Goal: Information Seeking & Learning: Learn about a topic

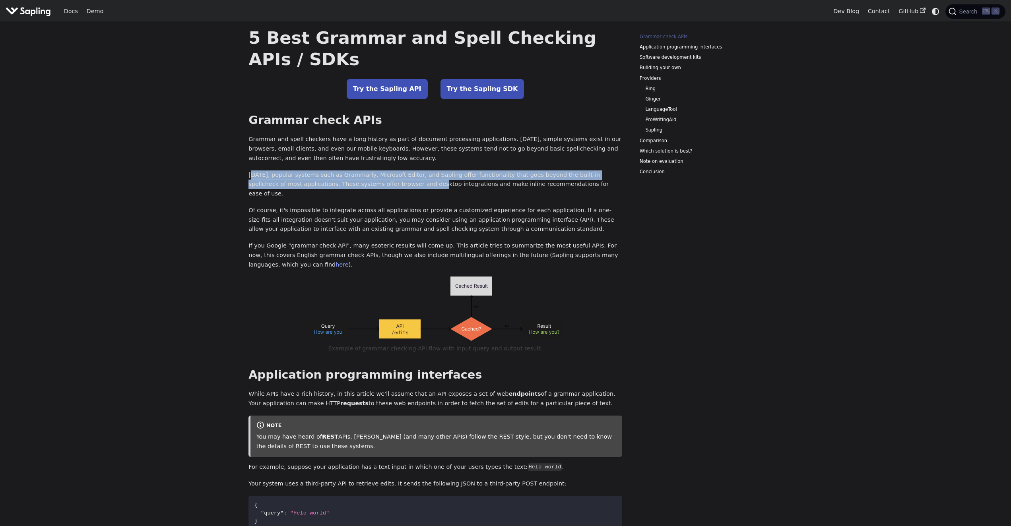
drag, startPoint x: 256, startPoint y: 175, endPoint x: 346, endPoint y: 179, distance: 90.3
click at [377, 184] on p "[DATE], popular systems such as Grammarly, Microsoft Editor, and Sapling offer …" at bounding box center [435, 185] width 374 height 28
drag, startPoint x: 338, startPoint y: 178, endPoint x: 344, endPoint y: 169, distance: 10.0
click at [338, 178] on p "[DATE], popular systems such as Grammarly, Microsoft Editor, and Sapling offer …" at bounding box center [435, 185] width 374 height 28
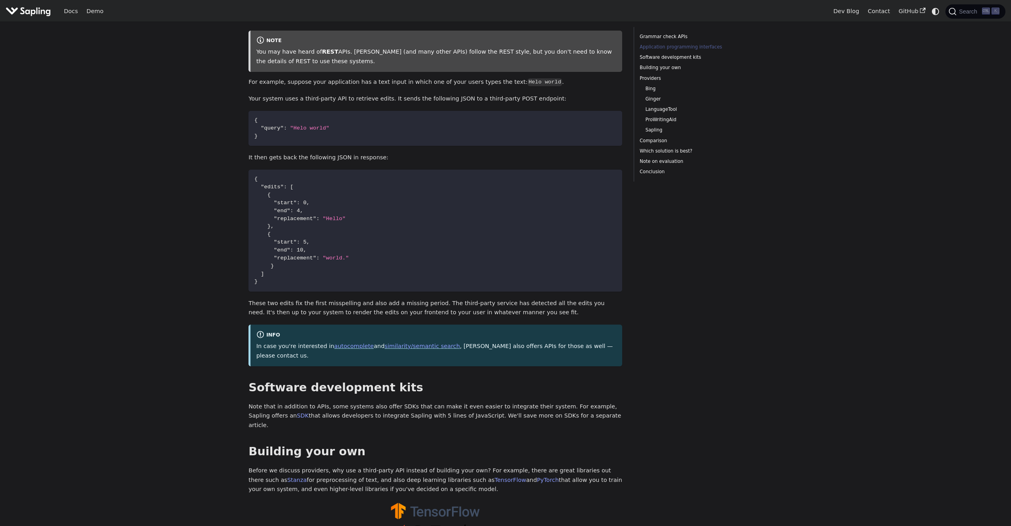
scroll to position [398, 0]
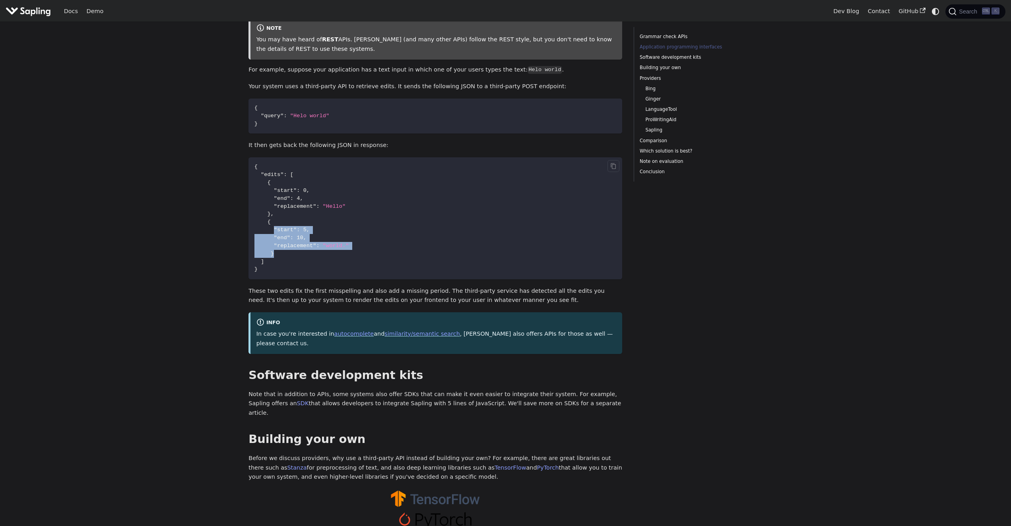
drag, startPoint x: 272, startPoint y: 219, endPoint x: 319, endPoint y: 238, distance: 51.0
click at [322, 241] on code "{ "edits" : [ { "start" : 0 , "end" : 4 , "replacement" : "Hello" } , { "start"…" at bounding box center [435, 218] width 374 height 122
click at [305, 225] on code "{ "edits" : [ { "start" : 0 , "end" : 4 , "replacement" : "Hello" } , { "start"…" at bounding box center [435, 218] width 374 height 122
drag, startPoint x: 283, startPoint y: 237, endPoint x: 330, endPoint y: 238, distance: 47.3
click at [330, 243] on span ""replacement" : "world."" at bounding box center [301, 246] width 95 height 6
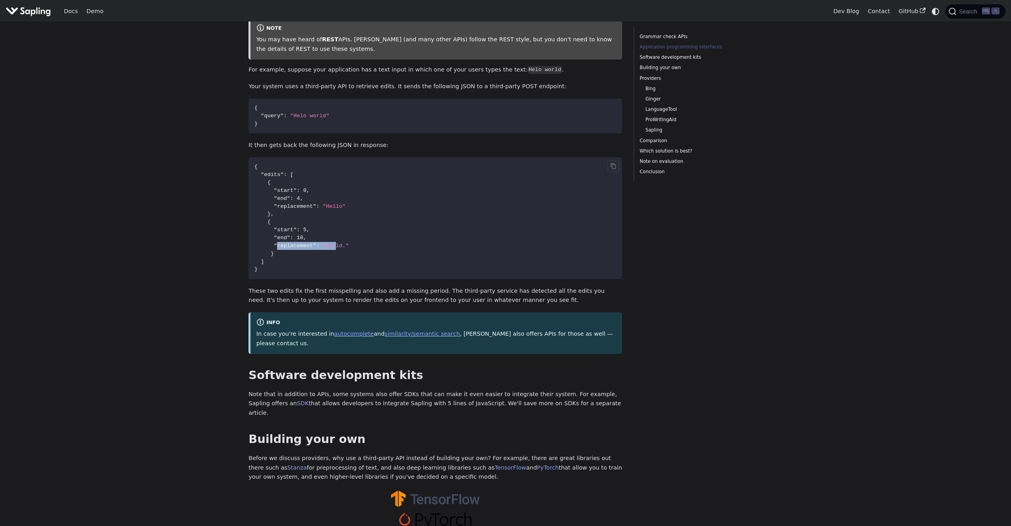
click at [330, 243] on span ""world."" at bounding box center [336, 246] width 26 height 6
drag, startPoint x: 305, startPoint y: 103, endPoint x: 322, endPoint y: 103, distance: 17.9
click at [322, 113] on span ""Helo world"" at bounding box center [309, 116] width 39 height 6
drag, startPoint x: 265, startPoint y: 134, endPoint x: 317, endPoint y: 135, distance: 52.5
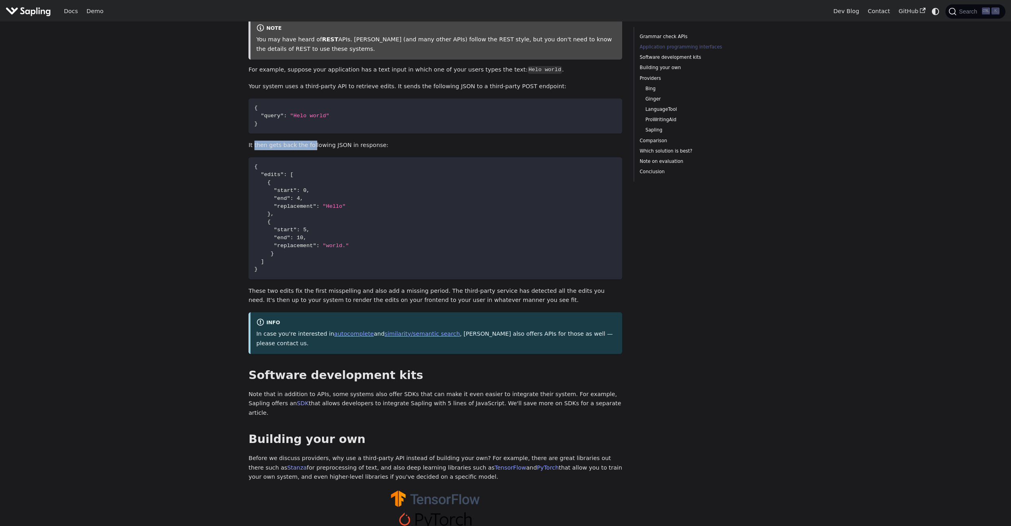
click at [309, 141] on p "It then gets back the following JSON in response:" at bounding box center [435, 146] width 374 height 10
click at [317, 141] on p "It then gets back the following JSON in response:" at bounding box center [435, 146] width 374 height 10
drag, startPoint x: 306, startPoint y: 135, endPoint x: 348, endPoint y: 136, distance: 42.2
click at [342, 141] on p "It then gets back the following JSON in response:" at bounding box center [435, 146] width 374 height 10
click at [349, 141] on p "It then gets back the following JSON in response:" at bounding box center [435, 146] width 374 height 10
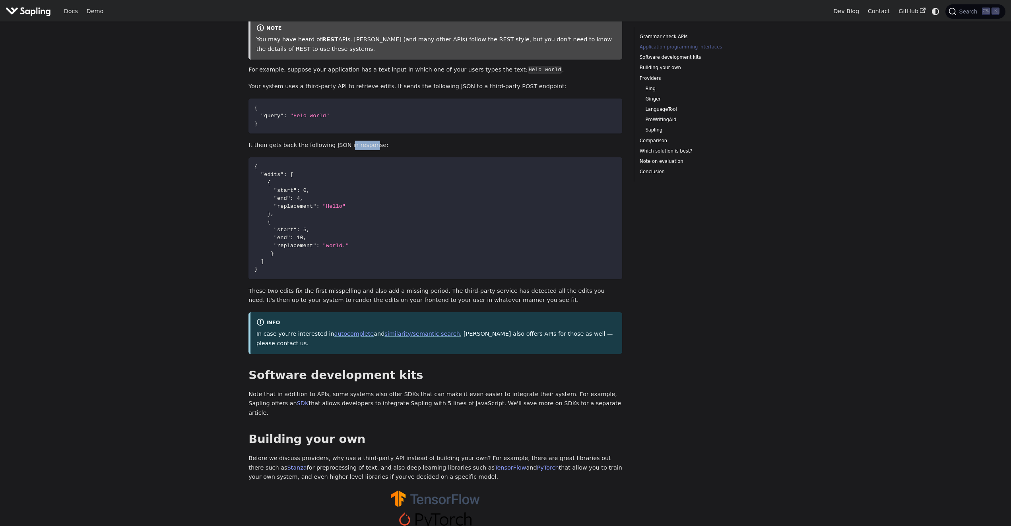
drag, startPoint x: 365, startPoint y: 138, endPoint x: 333, endPoint y: 138, distance: 32.6
click at [339, 141] on p "It then gets back the following JSON in response:" at bounding box center [435, 146] width 374 height 10
click at [329, 141] on p "It then gets back the following JSON in response:" at bounding box center [435, 146] width 374 height 10
drag, startPoint x: 340, startPoint y: 139, endPoint x: 358, endPoint y: 138, distance: 18.3
click at [358, 141] on p "It then gets back the following JSON in response:" at bounding box center [435, 146] width 374 height 10
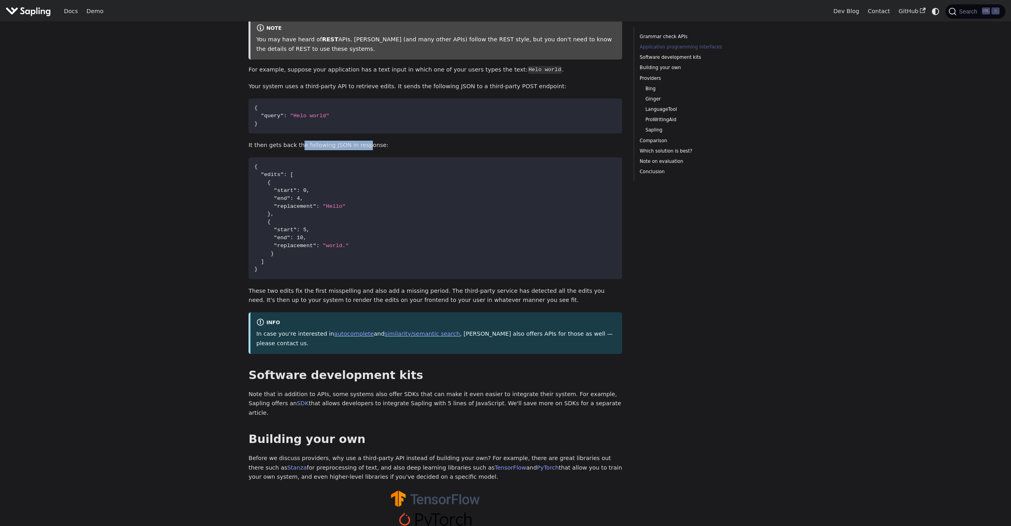
click at [358, 141] on p "It then gets back the following JSON in response:" at bounding box center [435, 146] width 374 height 10
drag, startPoint x: 362, startPoint y: 138, endPoint x: 321, endPoint y: 136, distance: 41.4
click at [323, 141] on p "It then gets back the following JSON in response:" at bounding box center [435, 146] width 374 height 10
click at [321, 141] on p "It then gets back the following JSON in response:" at bounding box center [435, 146] width 374 height 10
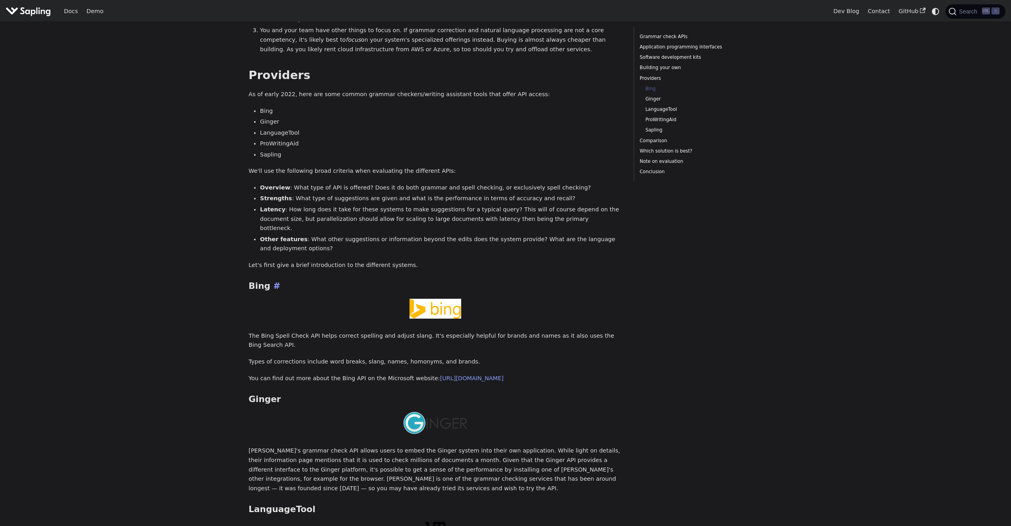
scroll to position [1113, 0]
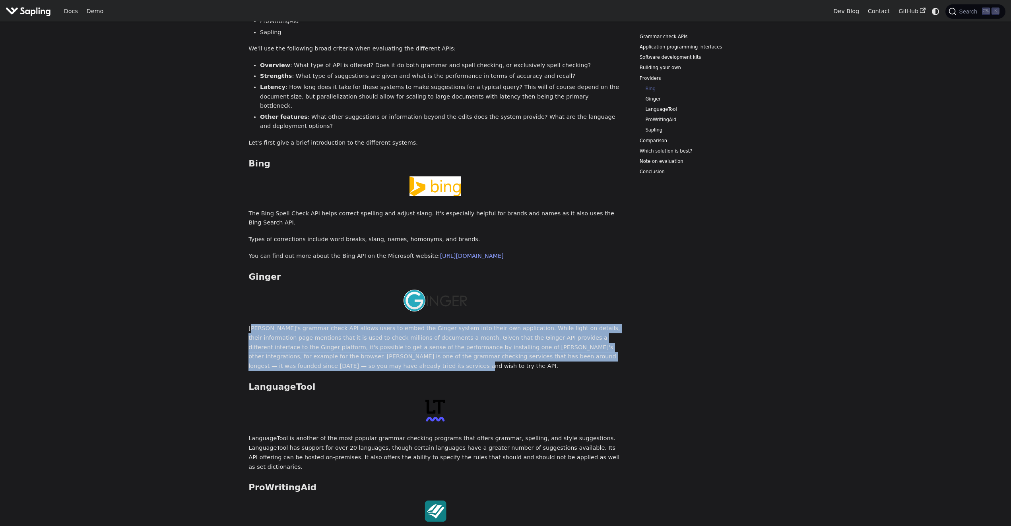
drag, startPoint x: 253, startPoint y: 279, endPoint x: 310, endPoint y: 290, distance: 57.5
click at [324, 324] on p "[PERSON_NAME]'s grammar check API allows users to embed the Ginger system into …" at bounding box center [435, 347] width 374 height 47
click at [310, 324] on p "[PERSON_NAME]'s grammar check API allows users to embed the Ginger system into …" at bounding box center [435, 347] width 374 height 47
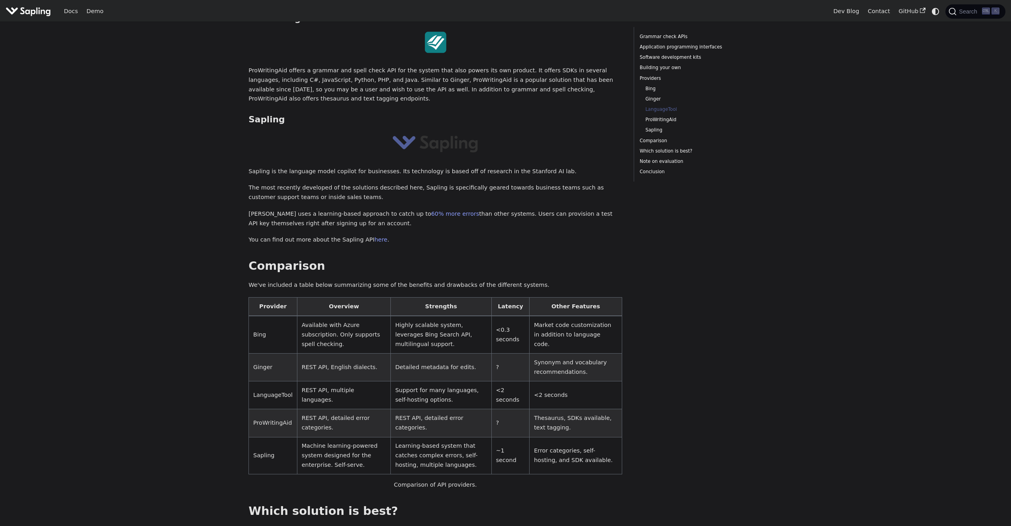
scroll to position [1590, 0]
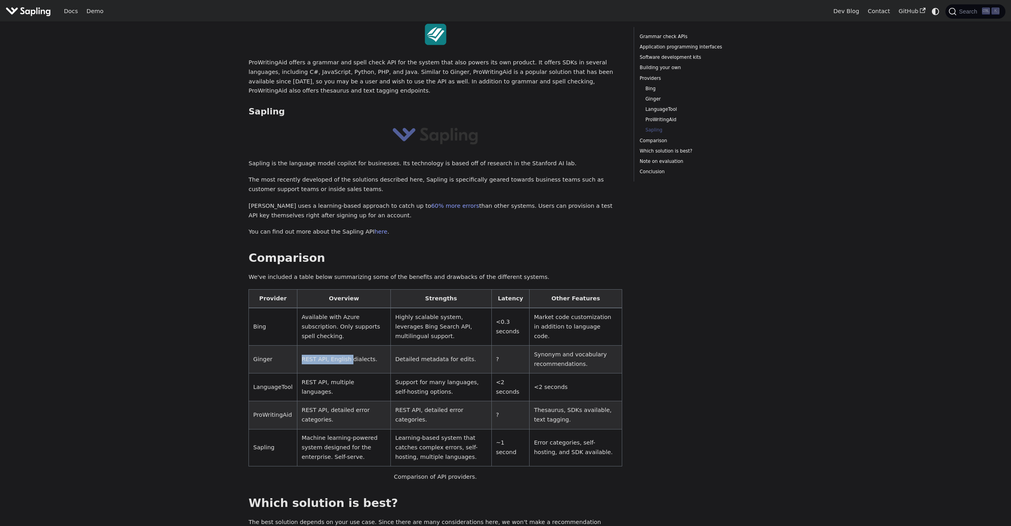
drag, startPoint x: 296, startPoint y: 277, endPoint x: 345, endPoint y: 280, distance: 49.0
click at [345, 346] on td "REST API, English dialects." at bounding box center [344, 360] width 94 height 28
drag, startPoint x: 361, startPoint y: 281, endPoint x: 322, endPoint y: 281, distance: 39.8
click at [322, 346] on td "REST API, English dialects." at bounding box center [344, 360] width 94 height 28
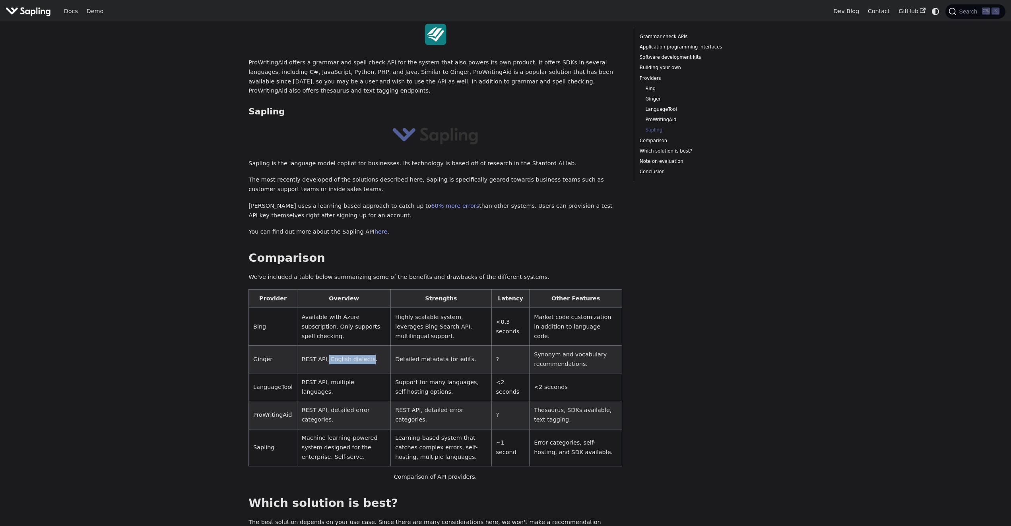
click at [322, 346] on td "REST API, English dialects." at bounding box center [344, 360] width 94 height 28
drag, startPoint x: 340, startPoint y: 283, endPoint x: 356, endPoint y: 283, distance: 16.3
click at [353, 346] on td "REST API, English dialects." at bounding box center [344, 360] width 94 height 28
click at [357, 346] on td "REST API, English dialects." at bounding box center [344, 360] width 94 height 28
drag, startPoint x: 404, startPoint y: 280, endPoint x: 465, endPoint y: 281, distance: 60.4
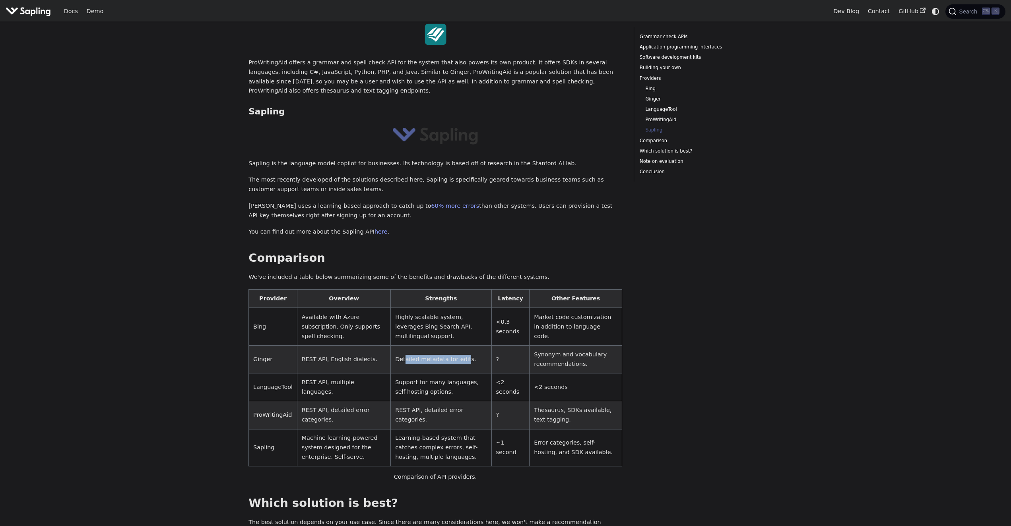
click at [464, 346] on td "Detailed metadata for edits." at bounding box center [441, 360] width 101 height 28
click at [465, 346] on td "Detailed metadata for edits." at bounding box center [441, 360] width 101 height 28
drag, startPoint x: 535, startPoint y: 275, endPoint x: 586, endPoint y: 286, distance: 52.8
click at [586, 346] on td "Synonym and vocabulary recommendations." at bounding box center [576, 360] width 93 height 28
click at [572, 346] on td "Synonym and vocabulary recommendations." at bounding box center [576, 360] width 93 height 28
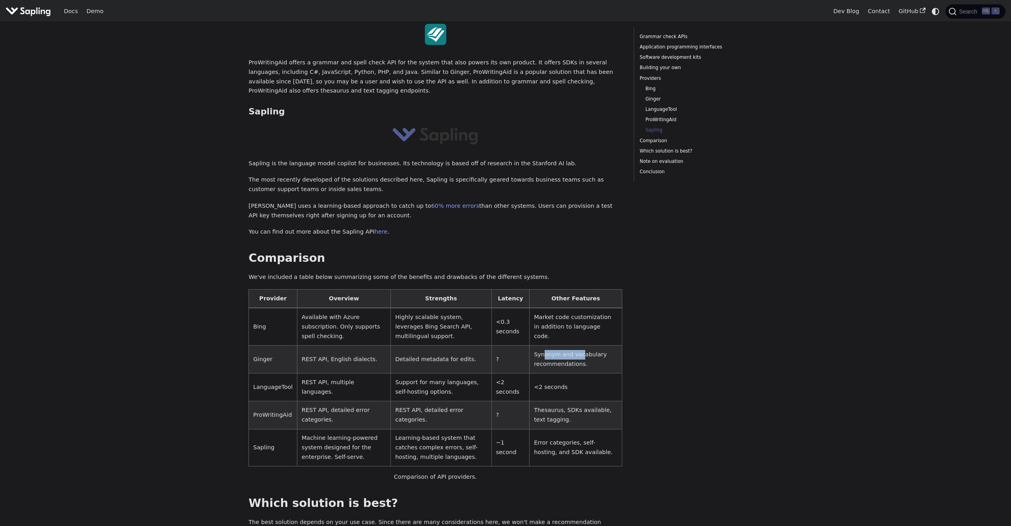
drag, startPoint x: 543, startPoint y: 275, endPoint x: 584, endPoint y: 277, distance: 41.8
click at [582, 346] on td "Synonym and vocabulary recommendations." at bounding box center [576, 360] width 93 height 28
click at [584, 346] on td "Synonym and vocabulary recommendations." at bounding box center [576, 360] width 93 height 28
drag, startPoint x: 585, startPoint y: 277, endPoint x: 544, endPoint y: 277, distance: 41.3
click at [544, 346] on td "Synonym and vocabulary recommendations." at bounding box center [576, 360] width 93 height 28
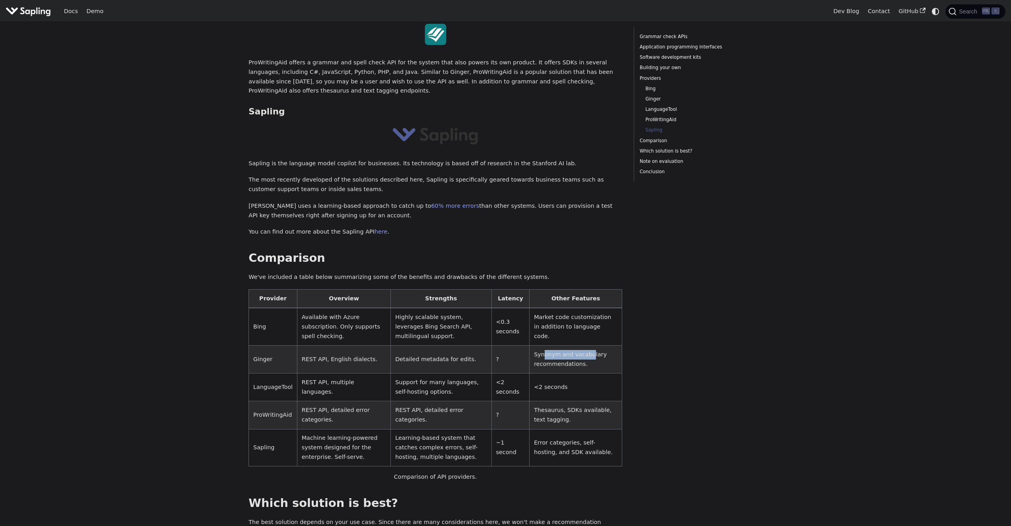
click at [544, 346] on td "Synonym and vocabulary recommendations." at bounding box center [576, 360] width 93 height 28
drag, startPoint x: 536, startPoint y: 287, endPoint x: 573, endPoint y: 286, distance: 37.0
click at [573, 346] on td "Synonym and vocabulary recommendations." at bounding box center [576, 360] width 93 height 28
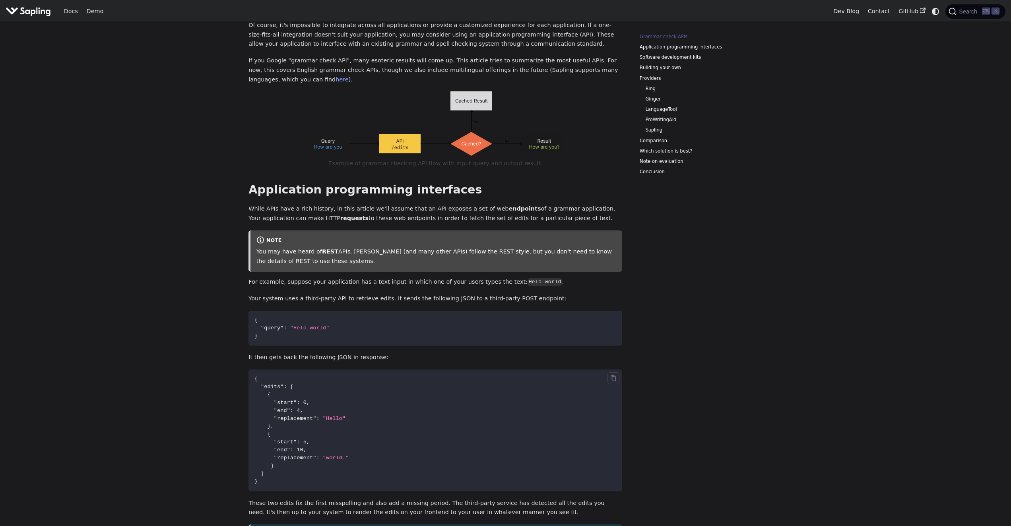
scroll to position [0, 0]
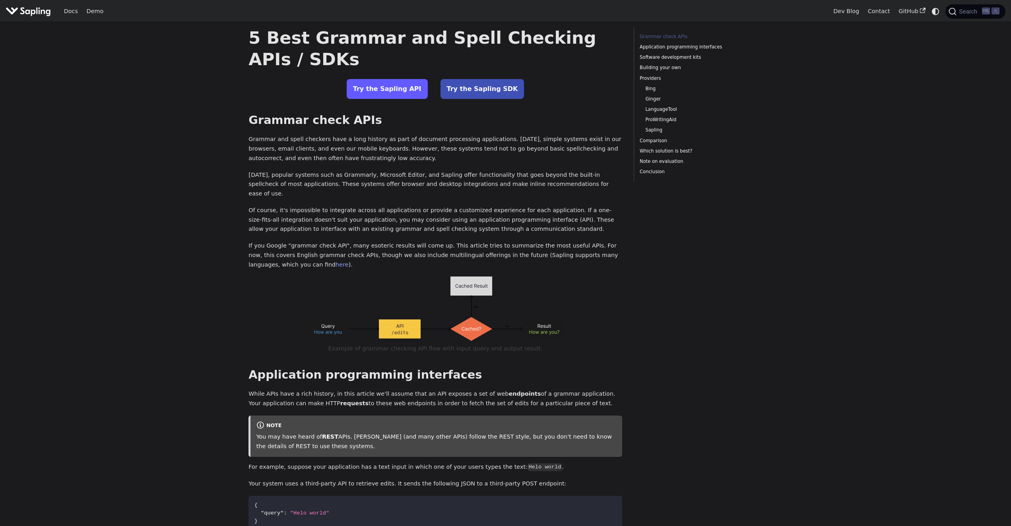
click at [404, 89] on link "Try the Sapling API" at bounding box center [387, 89] width 81 height 20
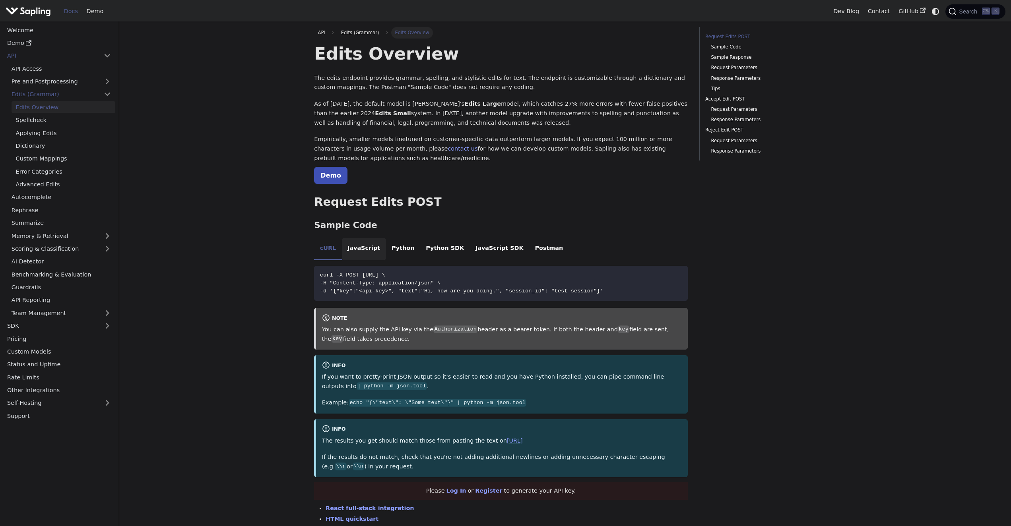
click at [361, 251] on li "JavaScript" at bounding box center [364, 249] width 44 height 22
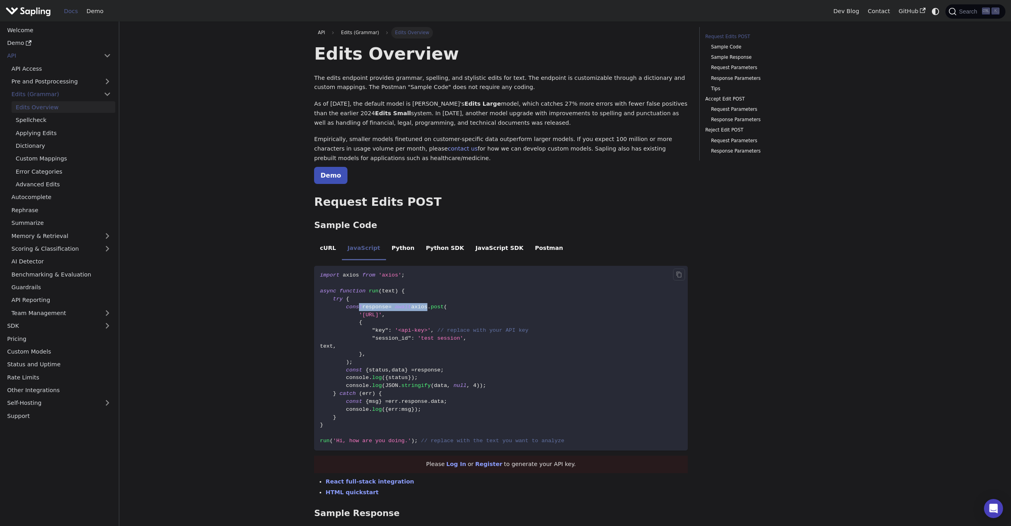
drag, startPoint x: 356, startPoint y: 308, endPoint x: 426, endPoint y: 309, distance: 70.0
click at [426, 309] on span "const response = await axios . post (" at bounding box center [383, 307] width 127 height 6
click at [418, 310] on span "axios" at bounding box center [419, 307] width 16 height 6
click at [95, 338] on link "Pricing" at bounding box center [59, 339] width 113 height 12
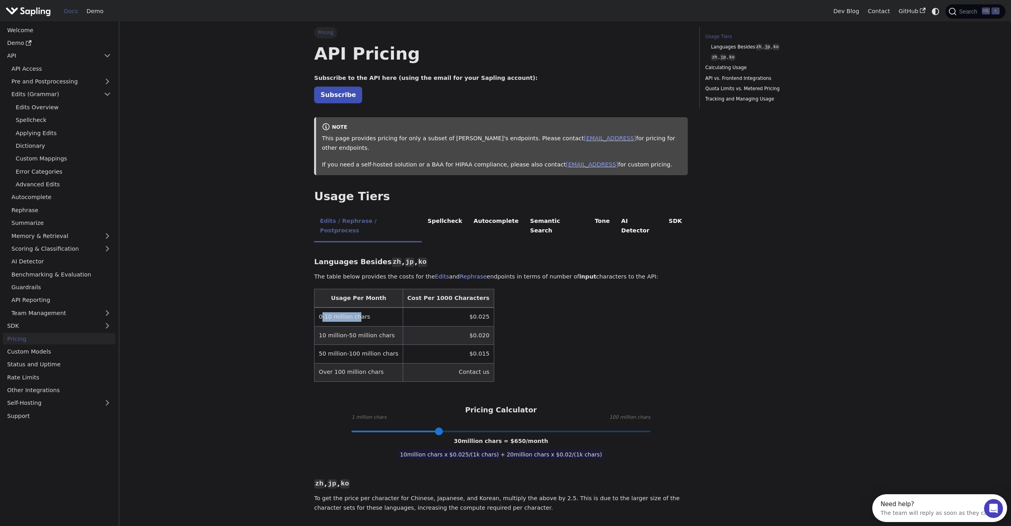
click at [356, 308] on td "0-10 million chars" at bounding box center [358, 317] width 88 height 19
click at [361, 308] on td "0-10 million chars" at bounding box center [358, 317] width 88 height 19
drag, startPoint x: 369, startPoint y: 299, endPoint x: 317, endPoint y: 295, distance: 51.4
click at [317, 308] on td "0-10 million chars" at bounding box center [358, 317] width 88 height 19
click at [323, 308] on td "0-10 million chars" at bounding box center [358, 317] width 88 height 19
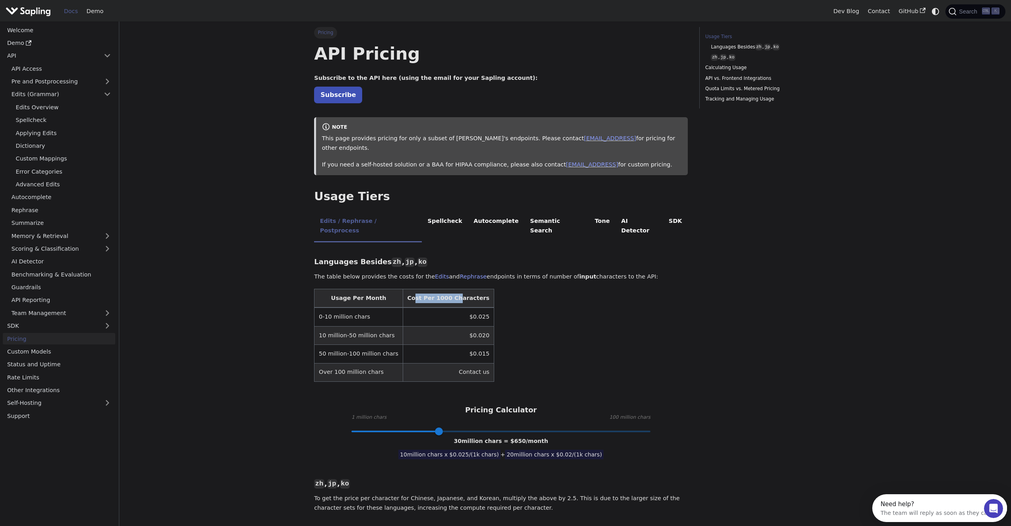
drag, startPoint x: 439, startPoint y: 279, endPoint x: 446, endPoint y: 280, distance: 7.2
click at [444, 289] on th "Cost Per 1000 Characters" at bounding box center [448, 298] width 91 height 19
click at [446, 289] on th "Cost Per 1000 Characters" at bounding box center [448, 298] width 91 height 19
drag, startPoint x: 464, startPoint y: 281, endPoint x: 413, endPoint y: 279, distance: 50.9
click at [417, 289] on th "Cost Per 1000 Characters" at bounding box center [448, 298] width 91 height 19
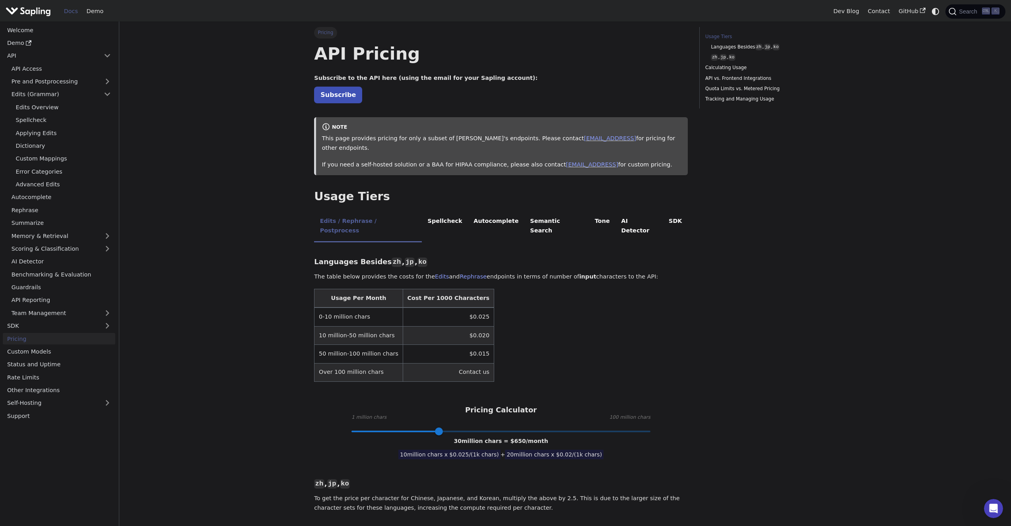
click at [413, 289] on th "Cost Per 1000 Characters" at bounding box center [448, 298] width 91 height 19
drag, startPoint x: 450, startPoint y: 298, endPoint x: 461, endPoint y: 298, distance: 11.1
click at [461, 308] on td "$0.025" at bounding box center [448, 317] width 91 height 19
drag, startPoint x: 466, startPoint y: 299, endPoint x: 448, endPoint y: 298, distance: 17.5
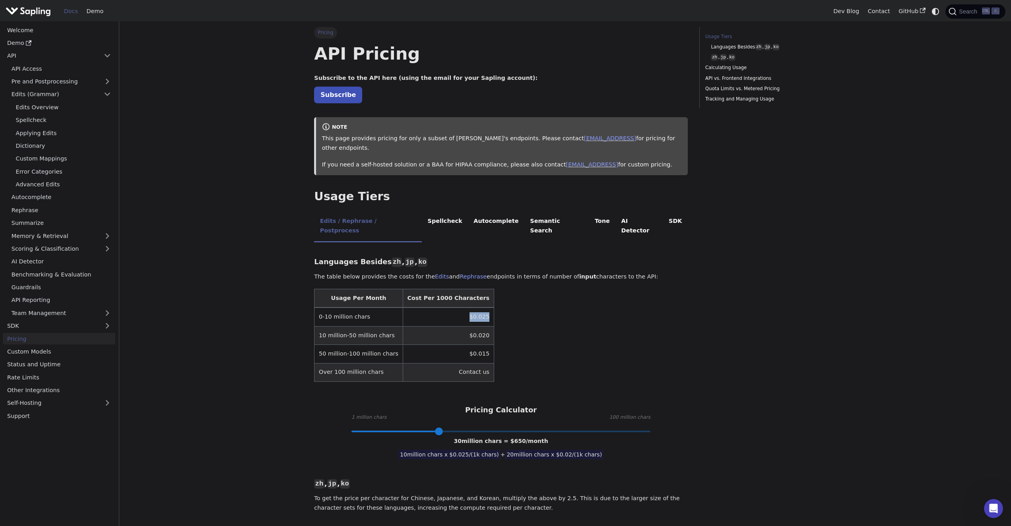
click at [448, 308] on td "$0.025" at bounding box center [448, 317] width 91 height 19
drag, startPoint x: 449, startPoint y: 300, endPoint x: 465, endPoint y: 298, distance: 16.5
click at [465, 308] on td "$0.025" at bounding box center [448, 317] width 91 height 19
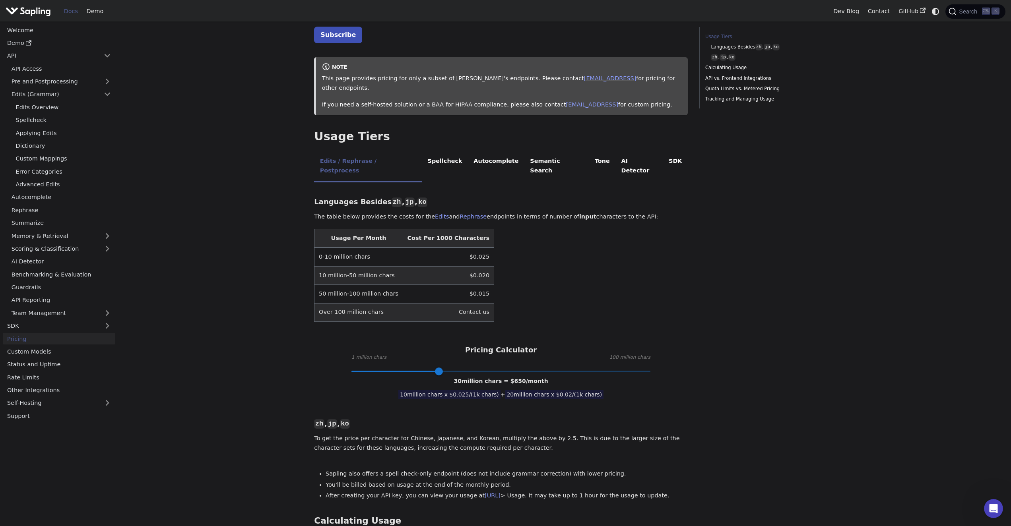
scroll to position [80, 0]
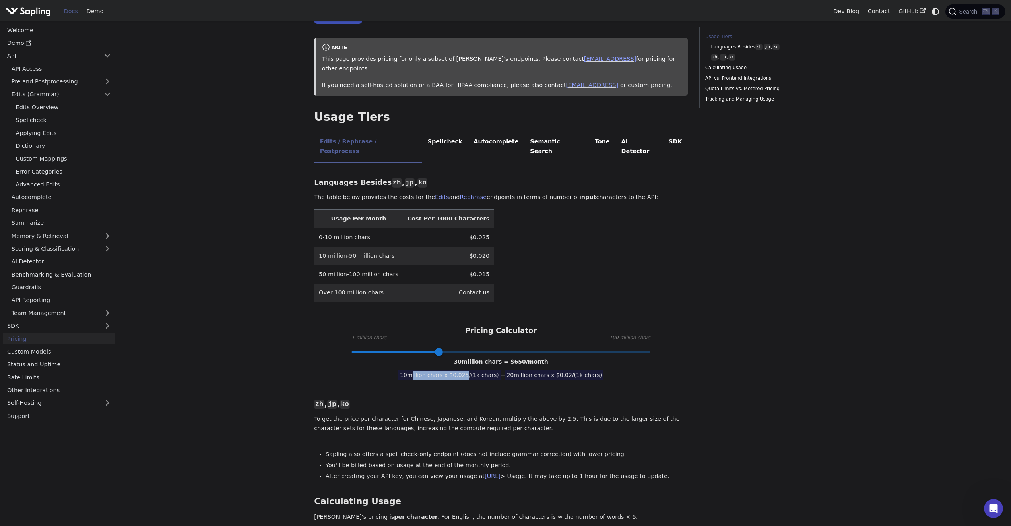
drag, startPoint x: 421, startPoint y: 358, endPoint x: 473, endPoint y: 360, distance: 52.1
click at [473, 371] on span "10 million chars x $ 0.025 /(1k chars)" at bounding box center [449, 376] width 102 height 10
drag, startPoint x: 438, startPoint y: 358, endPoint x: 475, endPoint y: 359, distance: 37.0
click at [474, 371] on span "10 million chars x $ 0.025 /(1k chars)" at bounding box center [449, 376] width 102 height 10
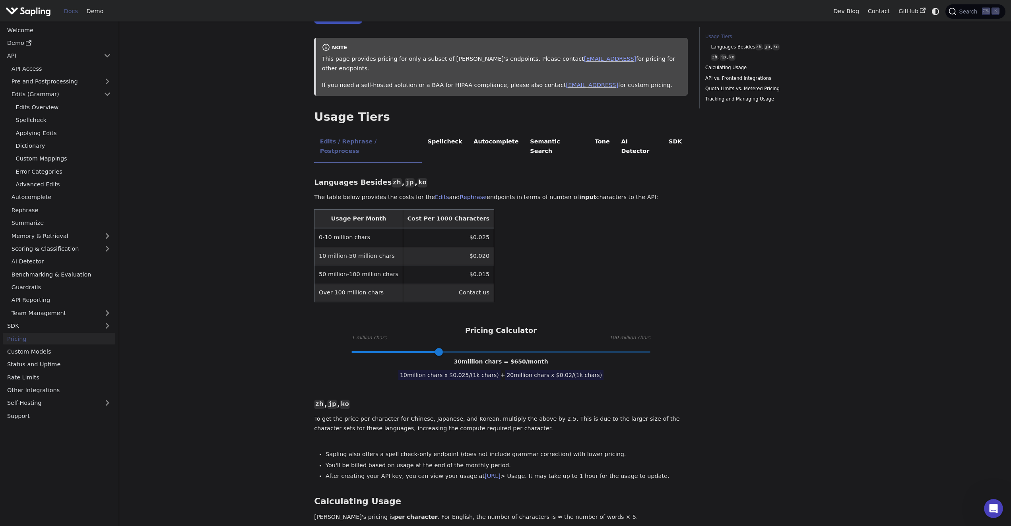
click at [475, 371] on span "10 million chars x $ 0.025 /(1k chars)" at bounding box center [449, 376] width 102 height 10
drag, startPoint x: 519, startPoint y: 357, endPoint x: 557, endPoint y: 358, distance: 37.4
click at [553, 371] on span "20 million chars x $ 0.02 /(1k chars)" at bounding box center [554, 376] width 99 height 10
click at [557, 371] on span "20 million chars x $ 0.02 /(1k chars)" at bounding box center [554, 376] width 99 height 10
click at [531, 359] on span "30 million chars = $ 650 /month" at bounding box center [501, 362] width 94 height 6
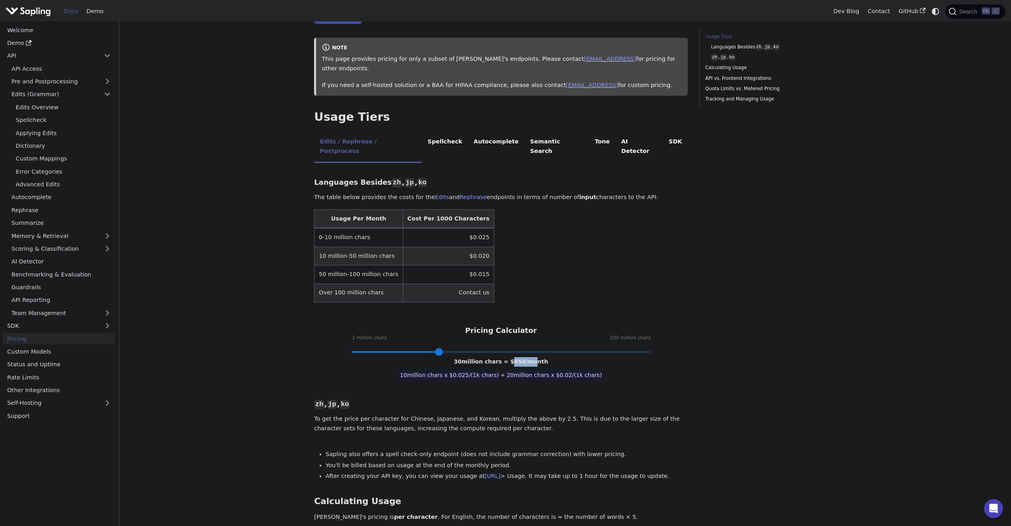
click at [531, 359] on span "30 million chars = $ 650 /month" at bounding box center [501, 362] width 94 height 6
drag, startPoint x: 437, startPoint y: 334, endPoint x: 324, endPoint y: 332, distance: 112.9
click at [324, 332] on div "Pricing Calculator 1 million chars 100 million chars 1 million chars = $ 25 /mo…" at bounding box center [501, 339] width 374 height 26
type input "20"
drag, startPoint x: 352, startPoint y: 333, endPoint x: 408, endPoint y: 333, distance: 55.7
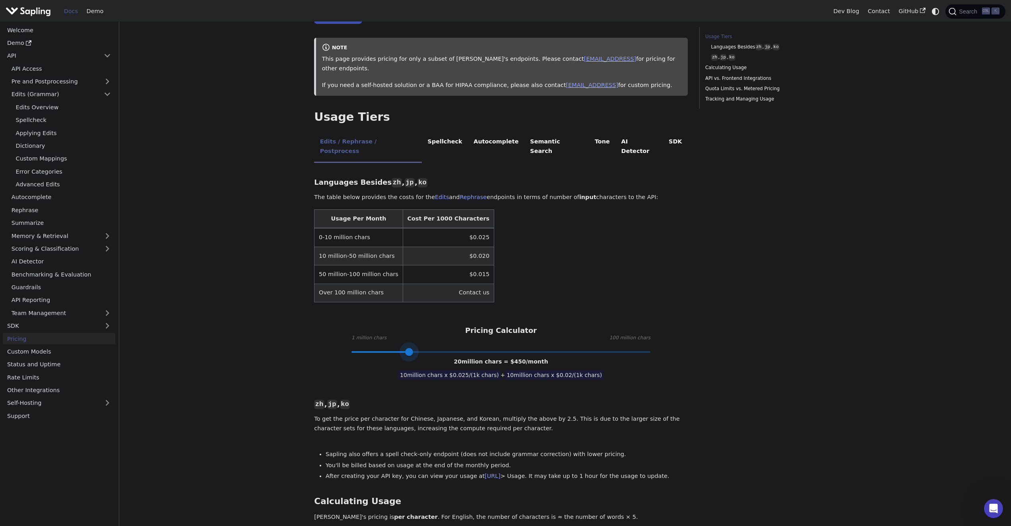
click at [408, 348] on span at bounding box center [409, 352] width 8 height 8
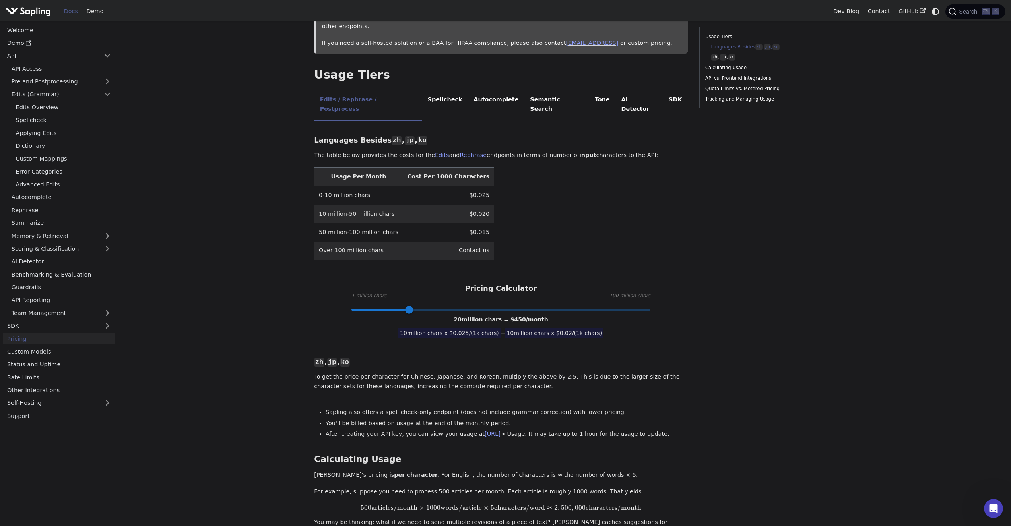
scroll to position [239, 0]
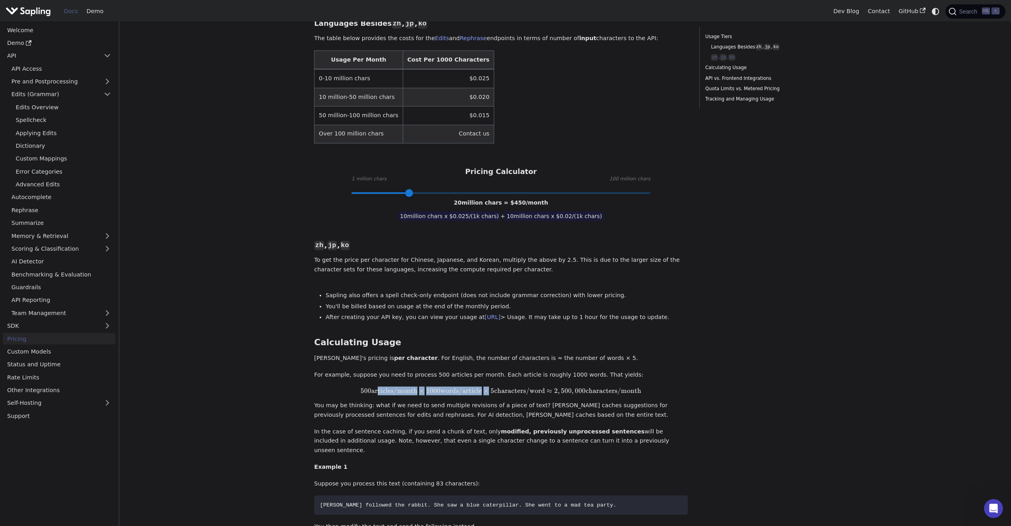
drag, startPoint x: 377, startPoint y: 383, endPoint x: 515, endPoint y: 374, distance: 138.2
click at [515, 374] on div "Languages Besides zh , jp , ko ​ The table below provides the costs for the Edi…" at bounding box center [501, 335] width 374 height 650
click at [474, 401] on p "You may be thinking: what if we need to send multiple revisions of a piece of t…" at bounding box center [501, 410] width 374 height 19
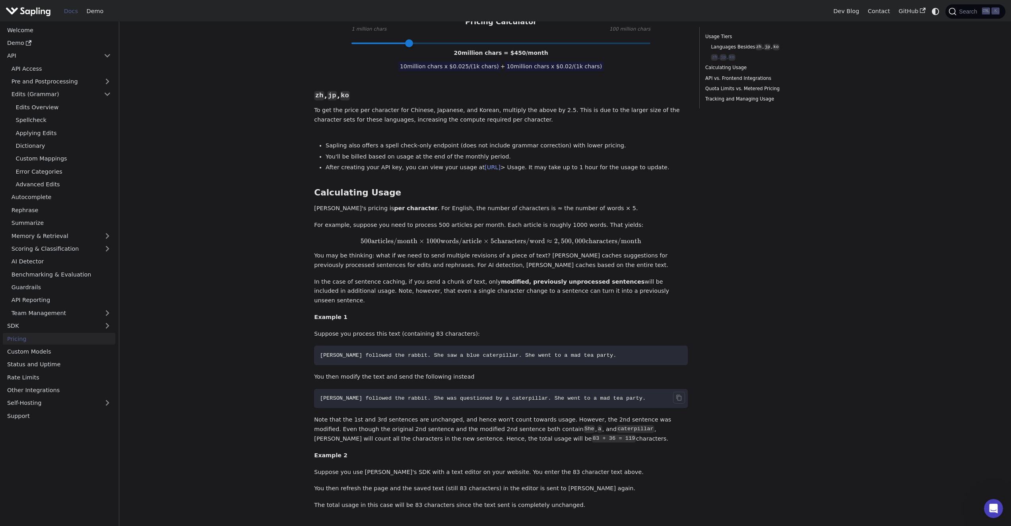
scroll to position [398, 0]
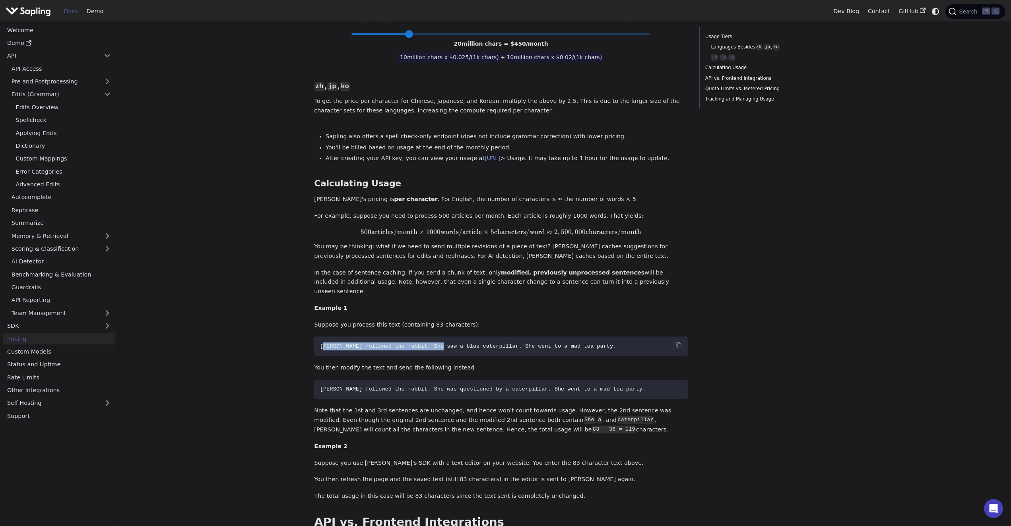
drag, startPoint x: 323, startPoint y: 326, endPoint x: 444, endPoint y: 330, distance: 120.9
click at [438, 343] on span "Alice followed the rabbit. She saw a blue caterpillar. She went to a mad tea pa…" at bounding box center [468, 346] width 297 height 6
click at [444, 343] on span "Alice followed the rabbit. She saw a blue caterpillar. She went to a mad tea pa…" at bounding box center [468, 346] width 297 height 6
drag, startPoint x: 385, startPoint y: 329, endPoint x: 463, endPoint y: 329, distance: 77.9
click at [452, 343] on span "Alice followed the rabbit. She saw a blue caterpillar. She went to a mad tea pa…" at bounding box center [468, 346] width 297 height 6
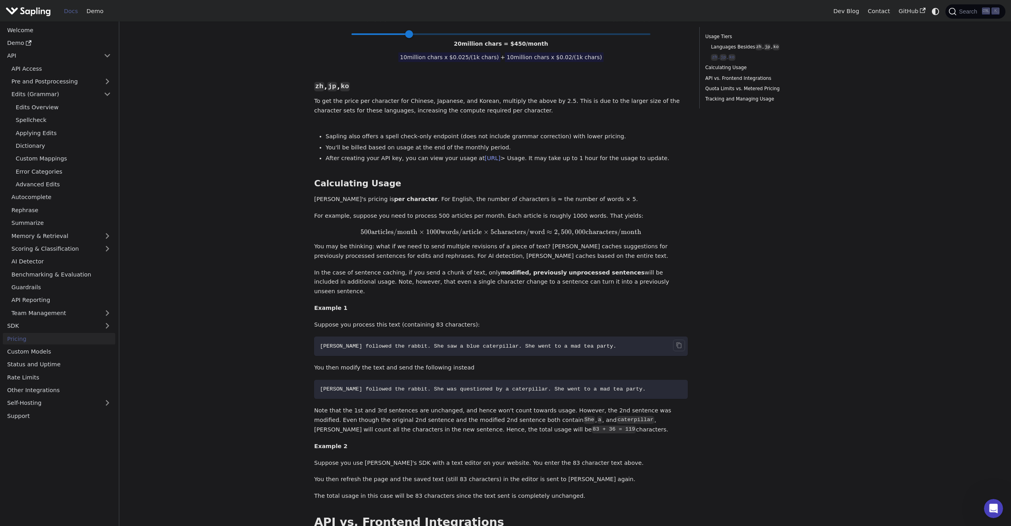
click at [469, 343] on span "Alice followed the rabbit. She saw a blue caterpillar. She went to a mad tea pa…" at bounding box center [468, 346] width 297 height 6
click at [416, 363] on p "You then modify the text and send the following instead" at bounding box center [501, 368] width 374 height 10
drag, startPoint x: 395, startPoint y: 350, endPoint x: 437, endPoint y: 351, distance: 41.8
click at [436, 363] on p "You then modify the text and send the following instead" at bounding box center [501, 368] width 374 height 10
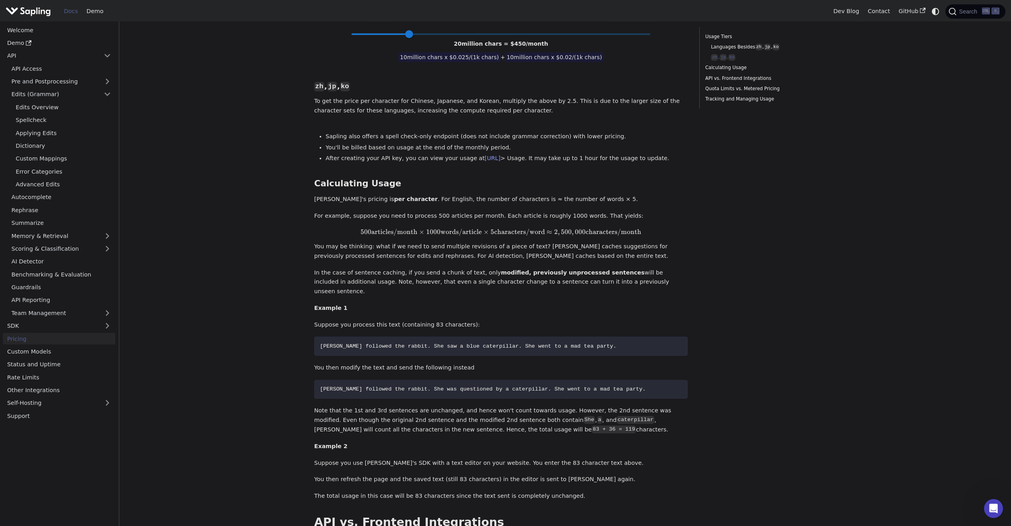
click at [437, 363] on p "You then modify the text and send the following instead" at bounding box center [501, 368] width 374 height 10
drag, startPoint x: 373, startPoint y: 371, endPoint x: 391, endPoint y: 370, distance: 17.5
click at [391, 386] on span "Alice followed the rabbit. She was questioned by a caterpillar. She went to a m…" at bounding box center [483, 389] width 326 height 6
drag, startPoint x: 396, startPoint y: 371, endPoint x: 379, endPoint y: 372, distance: 16.7
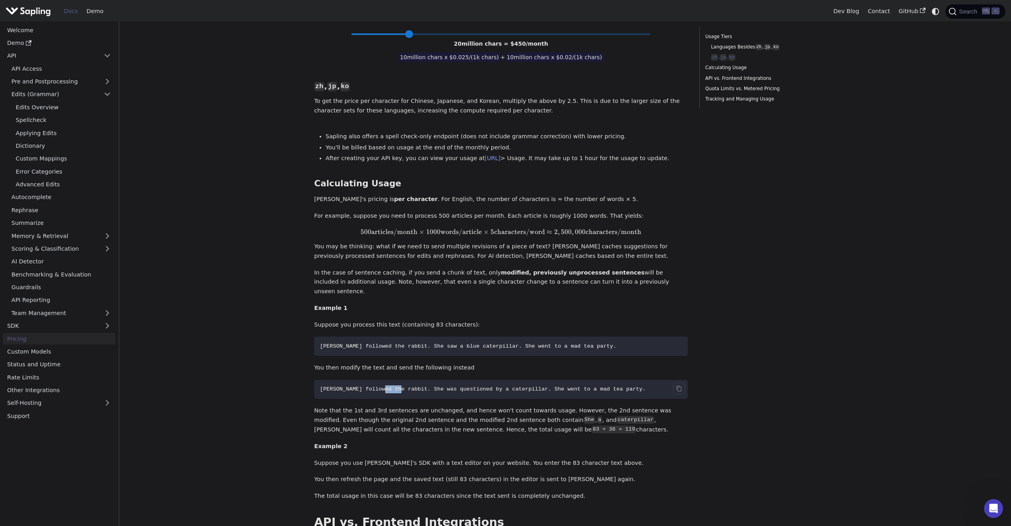
click at [379, 386] on span "Alice followed the rabbit. She was questioned by a caterpillar. She went to a m…" at bounding box center [483, 389] width 326 height 6
drag, startPoint x: 422, startPoint y: 372, endPoint x: 476, endPoint y: 371, distance: 54.1
click at [476, 386] on span "Alice followed the rabbit. She was questioned by a caterpillar. She went to a m…" at bounding box center [483, 389] width 326 height 6
click at [477, 386] on span "Alice followed the rabbit. She was questioned by a caterpillar. She went to a m…" at bounding box center [483, 389] width 326 height 6
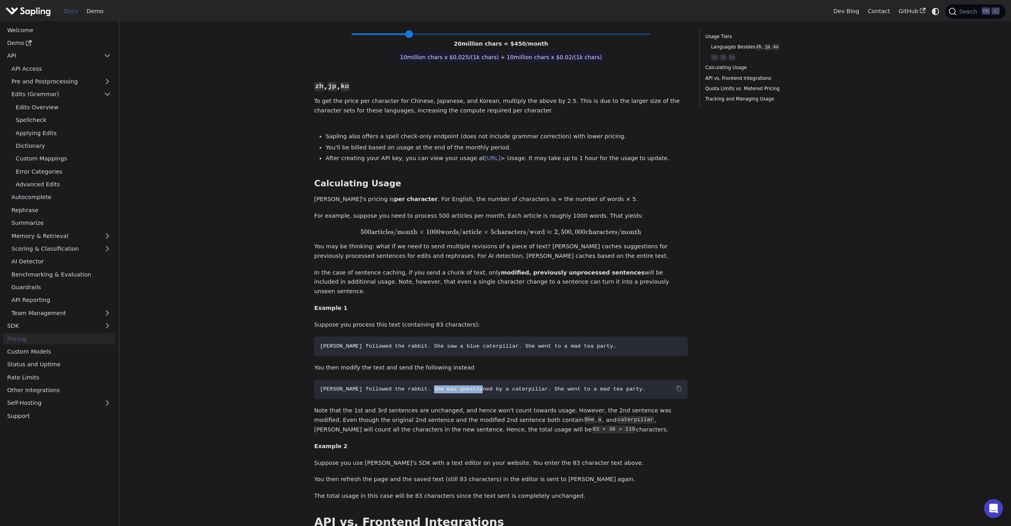
drag, startPoint x: 425, startPoint y: 371, endPoint x: 476, endPoint y: 373, distance: 50.9
click at [471, 386] on span "Alice followed the rabbit. She was questioned by a caterpillar. She went to a m…" at bounding box center [483, 389] width 326 height 6
click at [477, 386] on span "Alice followed the rabbit. She was questioned by a caterpillar. She went to a m…" at bounding box center [483, 389] width 326 height 6
drag, startPoint x: 458, startPoint y: 370, endPoint x: 510, endPoint y: 372, distance: 52.1
click at [503, 386] on span "Alice followed the rabbit. She was questioned by a caterpillar. She went to a m…" at bounding box center [483, 389] width 326 height 6
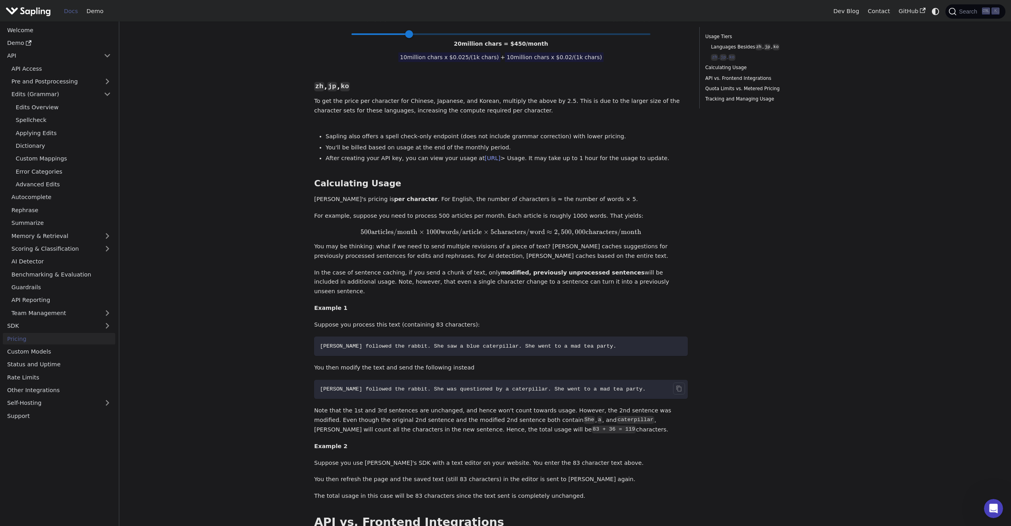
click at [511, 386] on span "Alice followed the rabbit. She was questioned by a caterpillar. She went to a m…" at bounding box center [483, 389] width 326 height 6
drag, startPoint x: 519, startPoint y: 371, endPoint x: 572, endPoint y: 371, distance: 53.3
click at [572, 386] on span "Alice followed the rabbit. She was questioned by a caterpillar. She went to a m…" at bounding box center [483, 389] width 326 height 6
drag, startPoint x: 530, startPoint y: 371, endPoint x: 581, endPoint y: 374, distance: 51.4
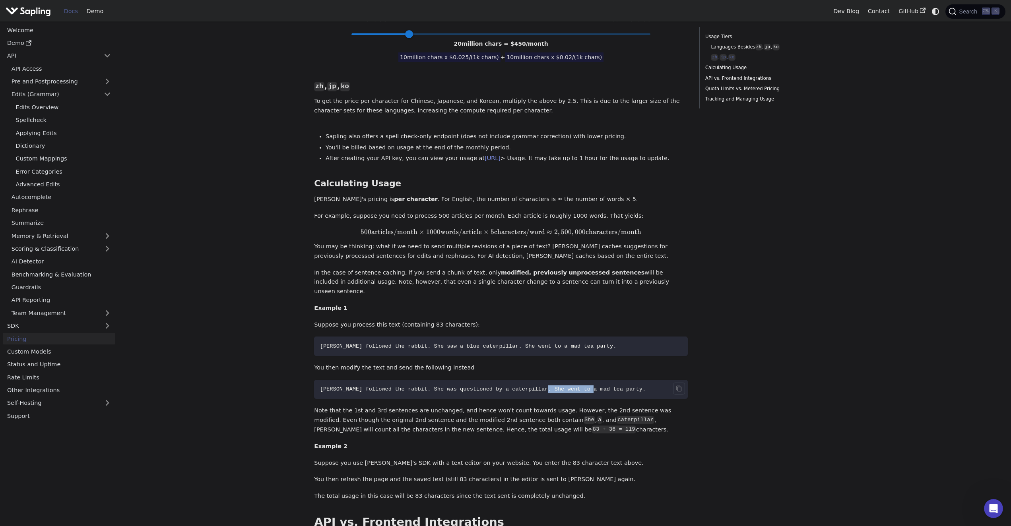
click at [576, 386] on span "Alice followed the rabbit. She was questioned by a caterpillar. She went to a m…" at bounding box center [483, 389] width 326 height 6
click at [581, 386] on span "Alice followed the rabbit. She was questioned by a caterpillar. She went to a m…" at bounding box center [483, 389] width 326 height 6
drag, startPoint x: 589, startPoint y: 373, endPoint x: 541, endPoint y: 370, distance: 48.2
click at [544, 386] on span "Alice followed the rabbit. She was questioned by a caterpillar. She went to a m…" at bounding box center [483, 389] width 326 height 6
click at [540, 386] on span "Alice followed the rabbit. She was questioned by a caterpillar. She went to a m…" at bounding box center [483, 389] width 326 height 6
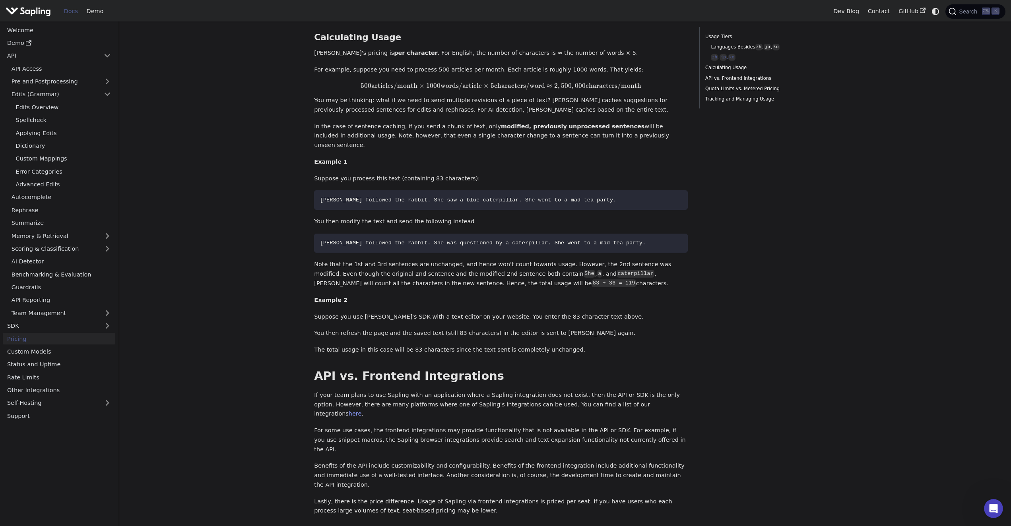
scroll to position [557, 0]
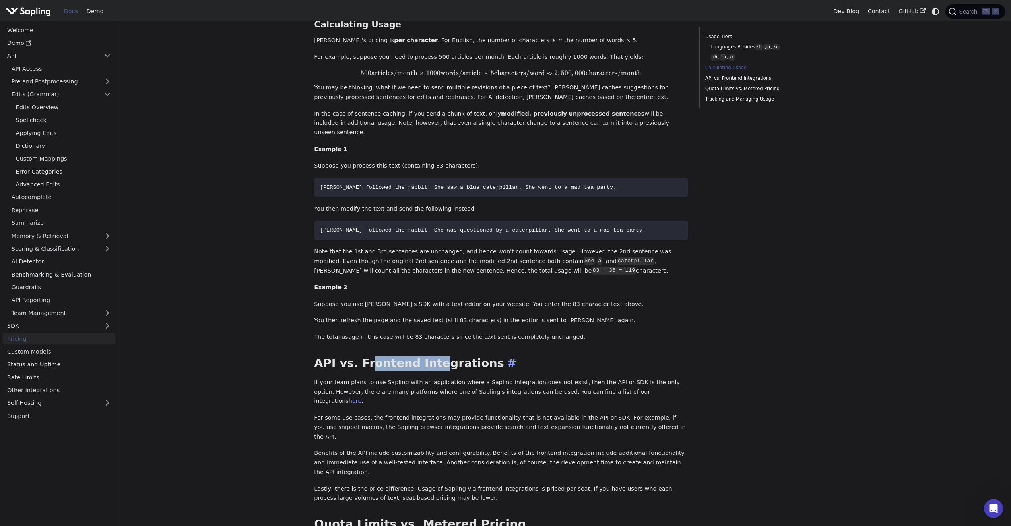
drag, startPoint x: 406, startPoint y: 348, endPoint x: 435, endPoint y: 348, distance: 29.4
click at [432, 357] on h2 "API vs. Frontend Integrations ​" at bounding box center [501, 364] width 374 height 14
click at [435, 357] on h2 "API vs. Frontend Integrations ​" at bounding box center [501, 364] width 374 height 14
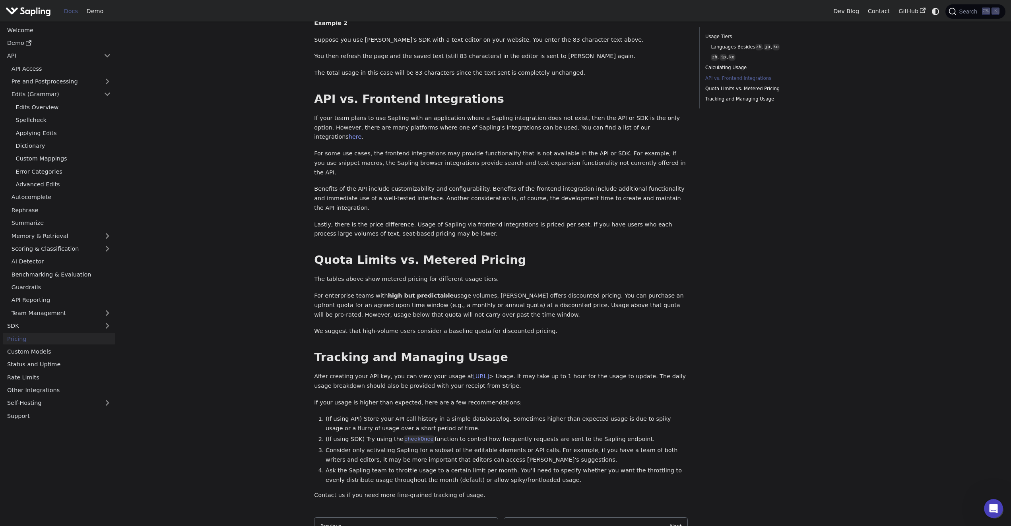
scroll to position [636, 0]
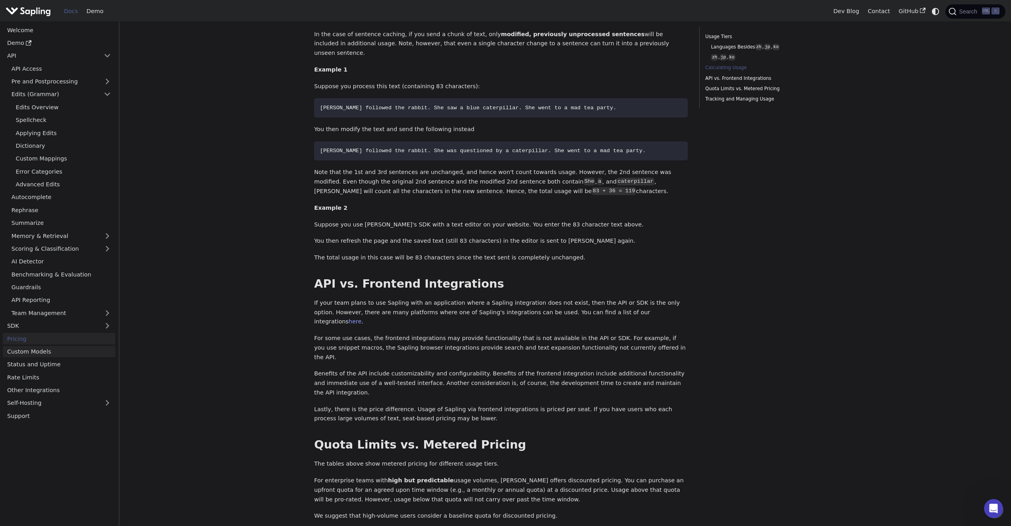
click at [52, 352] on link "Custom Models" at bounding box center [59, 352] width 113 height 12
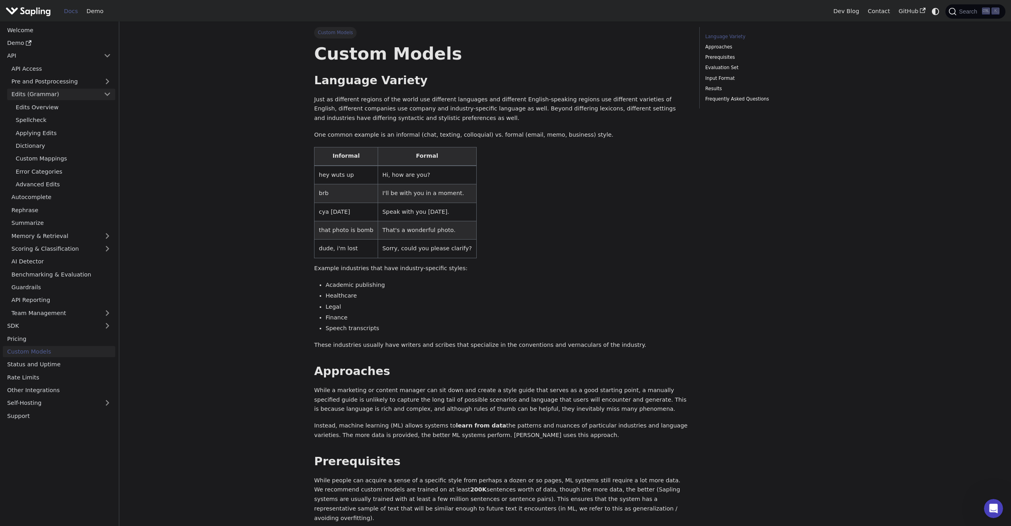
click at [105, 94] on link "Edits (Grammar)" at bounding box center [61, 95] width 108 height 12
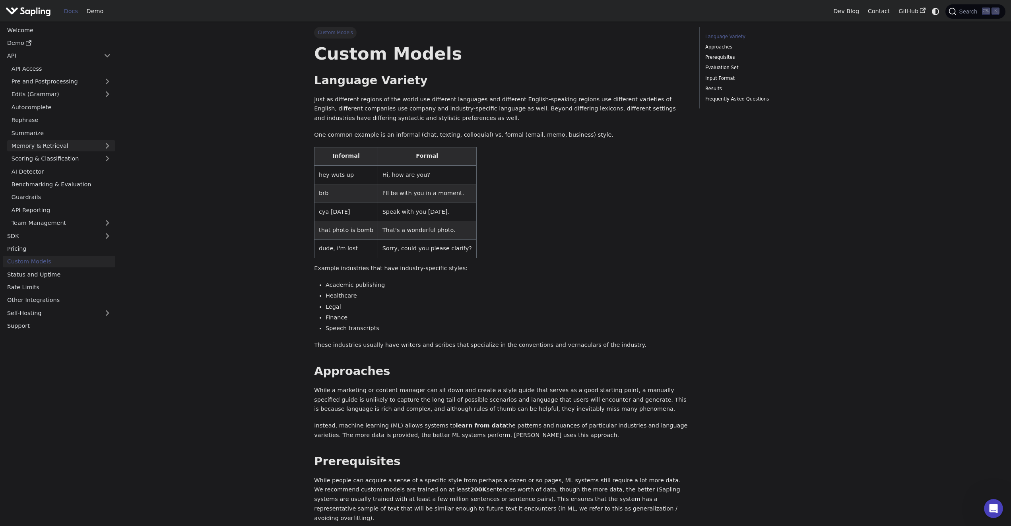
click at [103, 146] on link "Memory & Retrieval" at bounding box center [61, 146] width 108 height 12
click at [102, 145] on link "Memory & Retrieval" at bounding box center [61, 146] width 108 height 12
click at [39, 120] on link "Rephrase" at bounding box center [61, 120] width 108 height 12
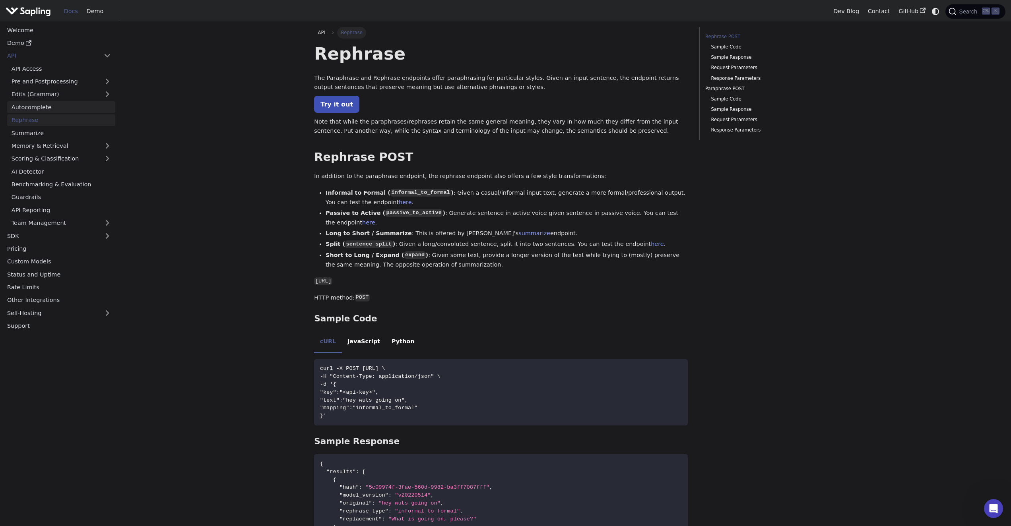
click at [43, 109] on link "Autocomplete" at bounding box center [61, 107] width 108 height 12
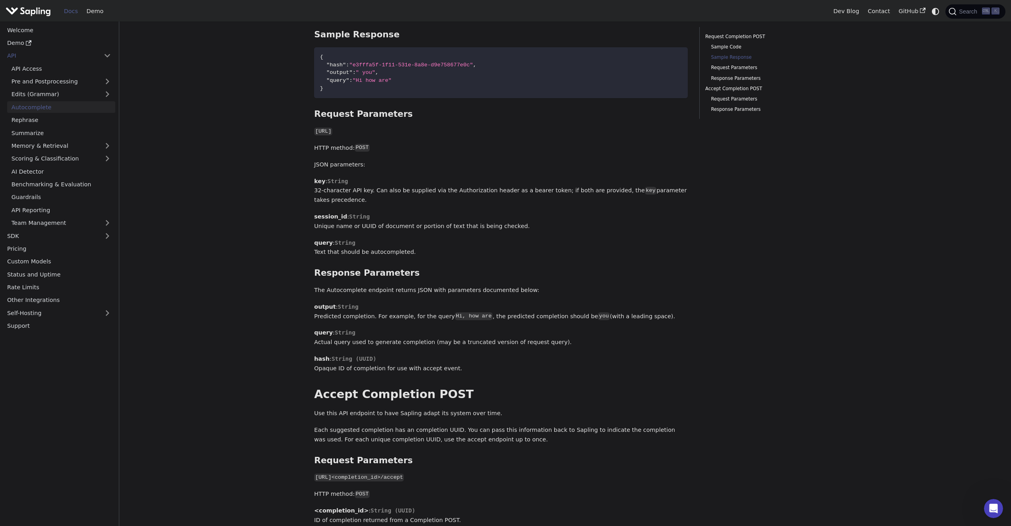
scroll to position [477, 0]
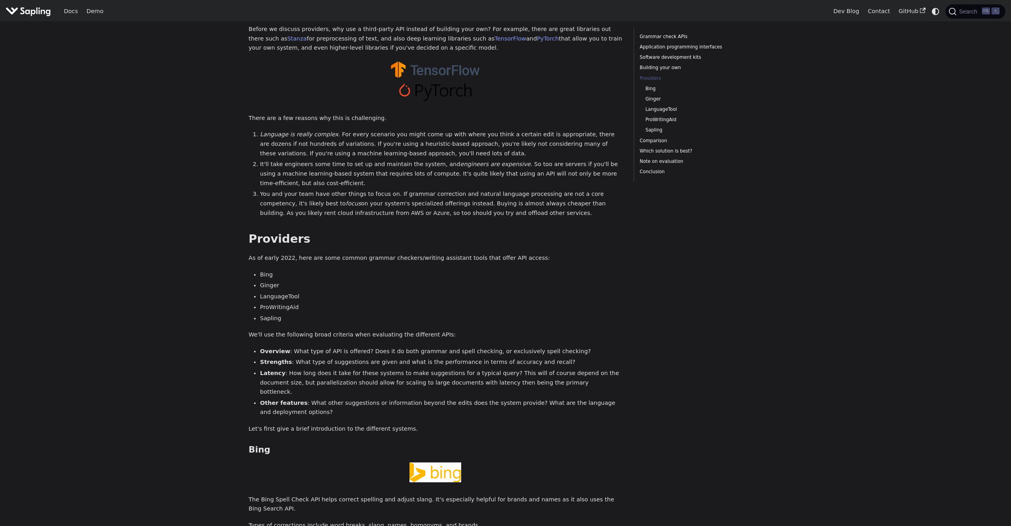
scroll to position [1034, 0]
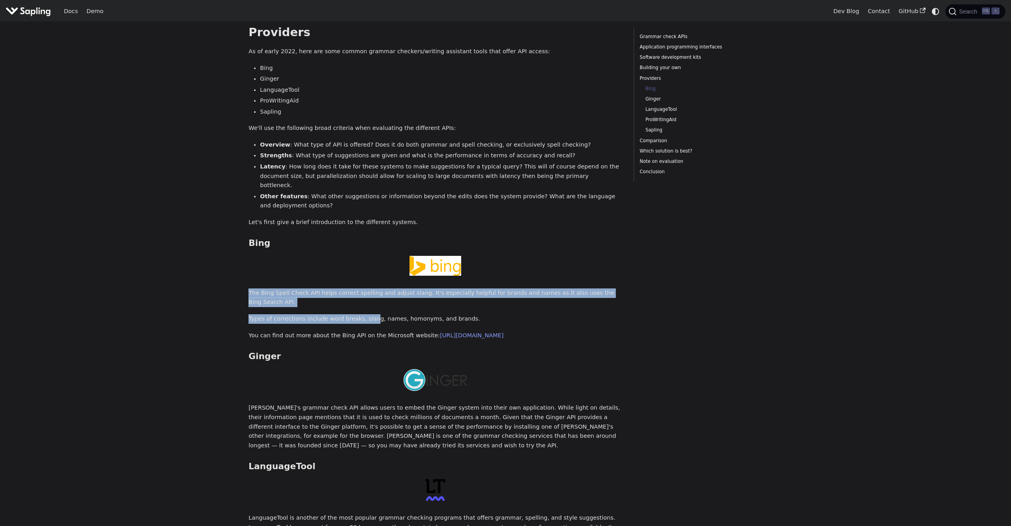
drag, startPoint x: 262, startPoint y: 254, endPoint x: 368, endPoint y: 259, distance: 106.3
click at [368, 259] on div "5 Best Grammar and Spell Checking APIs / SDKs Try the Sapling API Try the Sapli…" at bounding box center [435, 254] width 374 height 2522
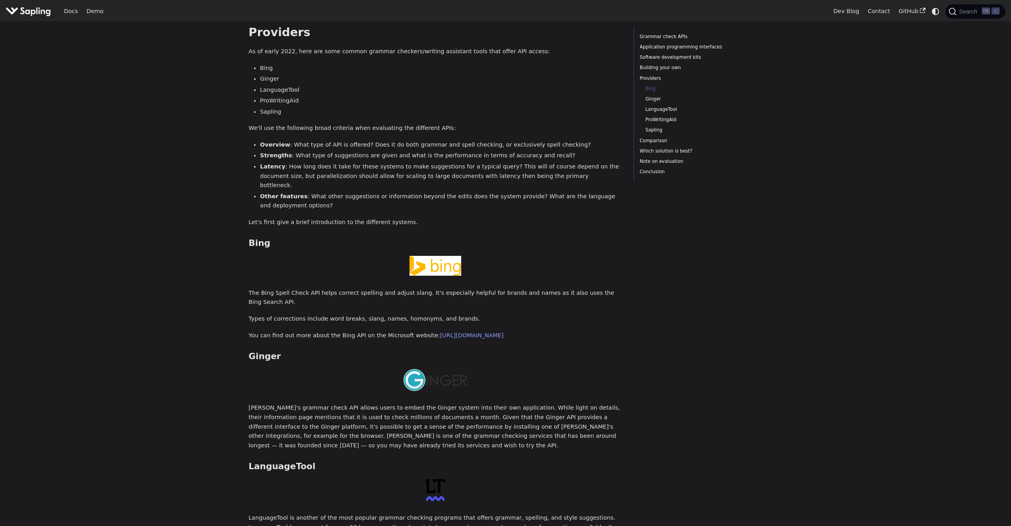
click at [369, 259] on div "5 Best Grammar and Spell Checking APIs / SDKs Try the Sapling API Try the Sapli…" at bounding box center [435, 254] width 374 height 2522
drag, startPoint x: 357, startPoint y: 254, endPoint x: 379, endPoint y: 255, distance: 21.5
click at [377, 289] on p "The Bing Spell Check API helps correct spelling and adjust slang. It's especial…" at bounding box center [435, 298] width 374 height 19
click at [381, 289] on p "The Bing Spell Check API helps correct spelling and adjust slang. It's especial…" at bounding box center [435, 298] width 374 height 19
click at [447, 332] on link "[URL][DOMAIN_NAME]" at bounding box center [472, 335] width 64 height 6
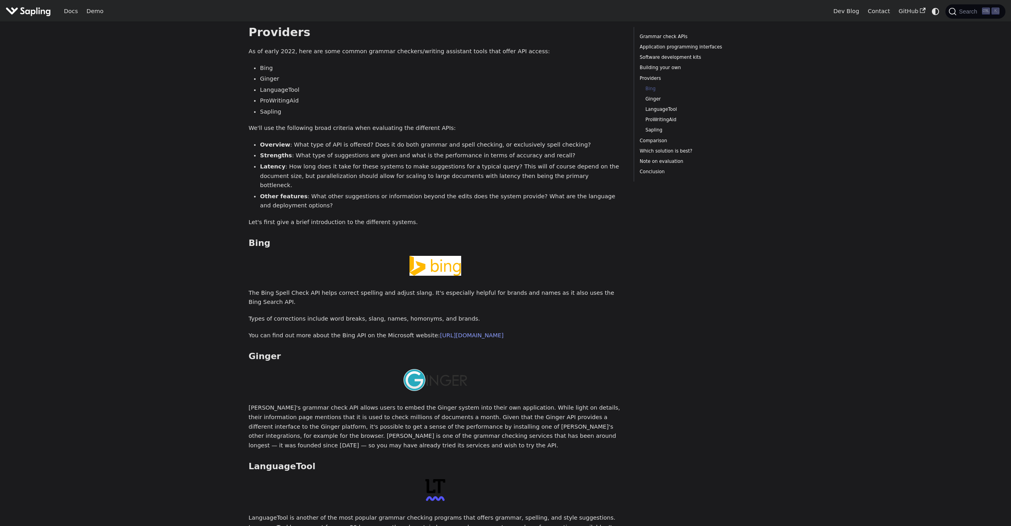
click at [317, 279] on div "5 Best Grammar and Spell Checking APIs / SDKs Try the Sapling API Try the Sapli…" at bounding box center [435, 254] width 374 height 2522
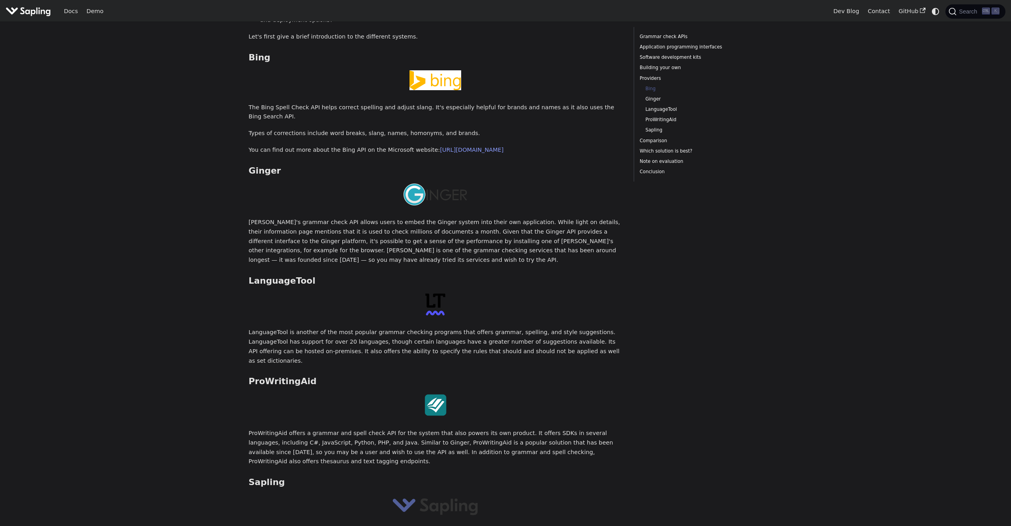
scroll to position [1352, 0]
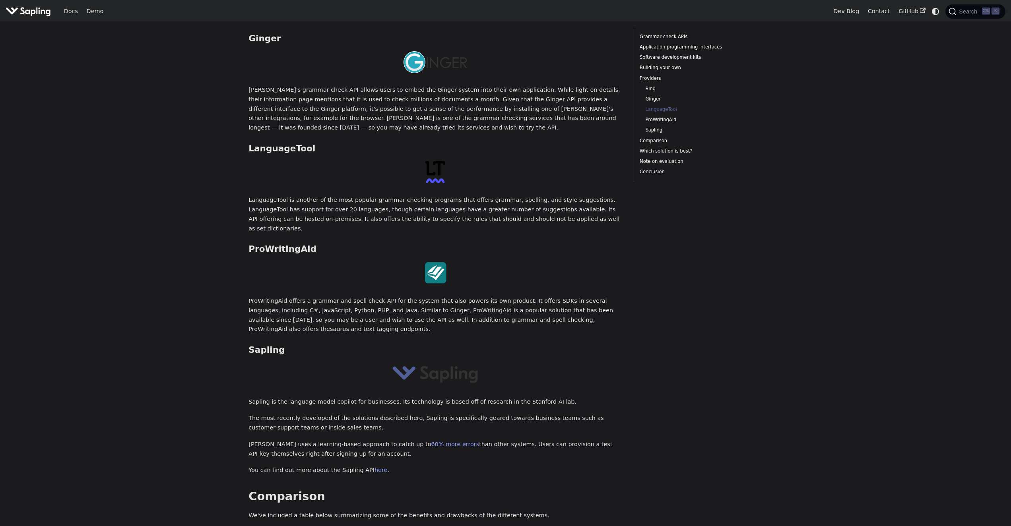
click at [437, 262] on img at bounding box center [436, 273] width 22 height 22
drag, startPoint x: 249, startPoint y: 190, endPoint x: 308, endPoint y: 190, distance: 58.8
click at [308, 244] on h3 "ProWritingAid ​" at bounding box center [435, 249] width 374 height 11
copy h3 "ProWritingAid"
